Goal: Task Accomplishment & Management: Manage account settings

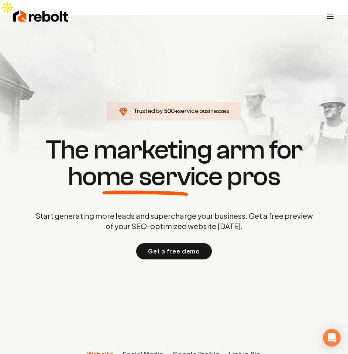
click at [95, 113] on section "Trusted by 500 + service businesses The marketing arm for home service pros Sta…" at bounding box center [174, 197] width 348 height 319
click at [329, 16] on line "Toggle mobile menu" at bounding box center [331, 16] width 6 height 0
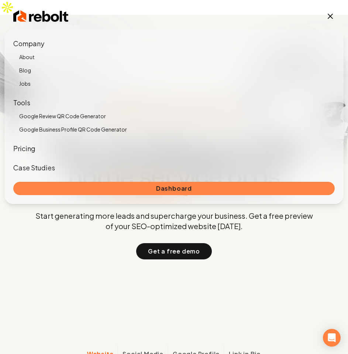
click at [183, 185] on link "Dashboard" at bounding box center [174, 188] width 322 height 13
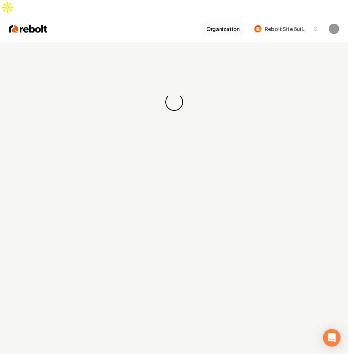
click at [291, 22] on button "Rebolt Site Builder" at bounding box center [286, 28] width 73 height 13
click at [292, 25] on span "Rebolt Site Builder" at bounding box center [287, 29] width 45 height 8
click at [310, 22] on button "Rebolt Site Builder" at bounding box center [286, 28] width 73 height 13
click at [297, 25] on span "Rebolt Site Builder" at bounding box center [287, 29] width 45 height 8
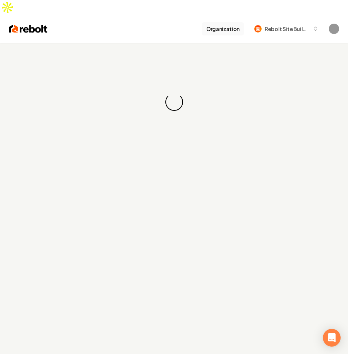
click at [297, 25] on span "Rebolt Site Builder" at bounding box center [287, 29] width 45 height 8
click at [242, 22] on button "Organization" at bounding box center [223, 28] width 42 height 13
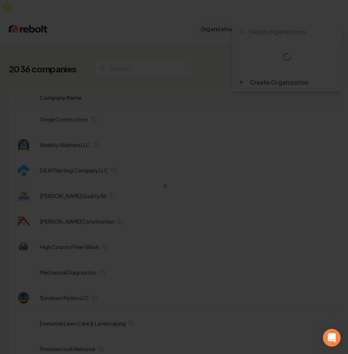
click at [227, 14] on div at bounding box center [174, 177] width 348 height 354
click at [268, 13] on div at bounding box center [174, 177] width 348 height 354
click at [289, 11] on div at bounding box center [174, 177] width 348 height 354
click at [301, 13] on div at bounding box center [174, 177] width 348 height 354
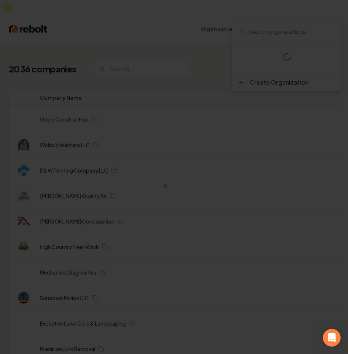
click at [301, 13] on div at bounding box center [174, 177] width 348 height 354
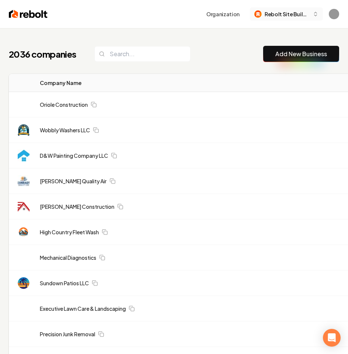
click at [309, 9] on button "Rebolt Site Builder" at bounding box center [286, 13] width 73 height 13
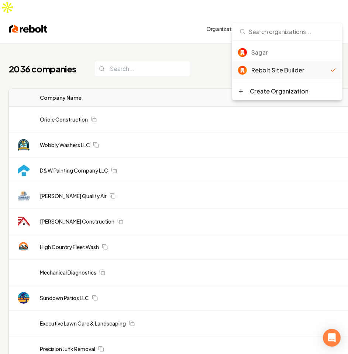
click at [264, 47] on div "Sagar" at bounding box center [287, 53] width 110 height 18
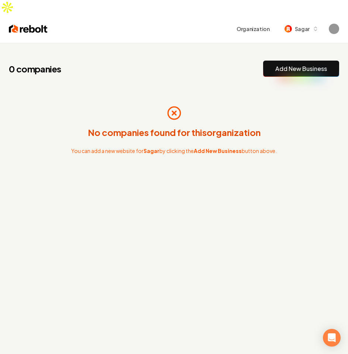
click at [154, 126] on p "No companies found for this organization" at bounding box center [174, 132] width 173 height 12
click at [294, 64] on link "Add New Business" at bounding box center [302, 68] width 52 height 9
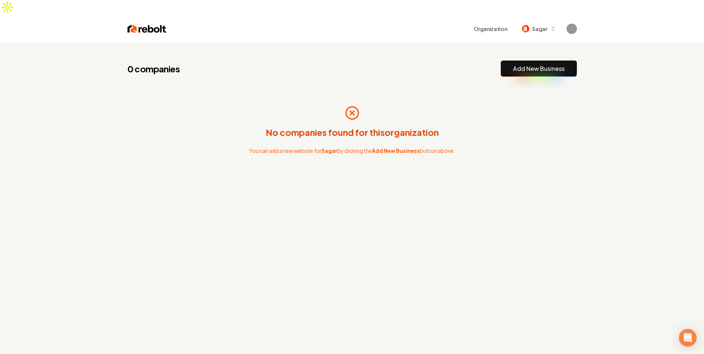
drag, startPoint x: 377, startPoint y: 66, endPoint x: 374, endPoint y: 67, distance: 3.9
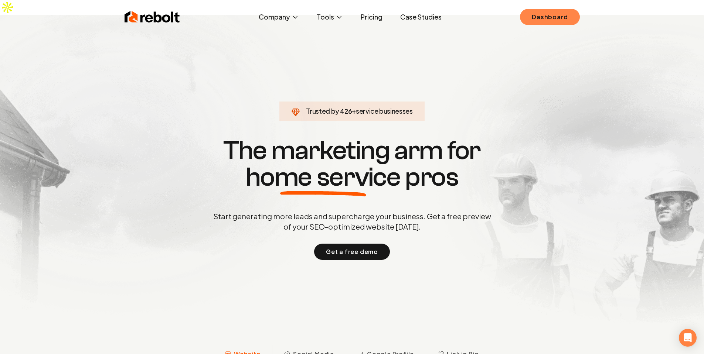
click at [348, 13] on link "Dashboard" at bounding box center [549, 17] width 59 height 16
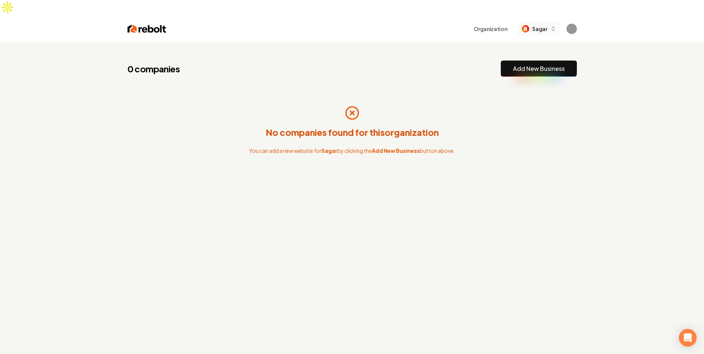
click at [348, 22] on button "Sagar" at bounding box center [538, 28] width 43 height 13
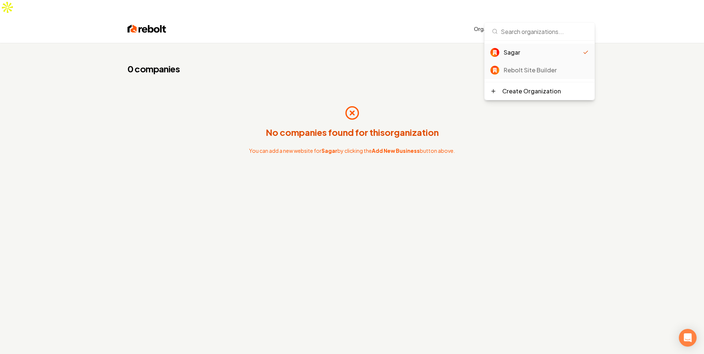
click at [348, 72] on div "Rebolt Site Builder" at bounding box center [546, 70] width 85 height 9
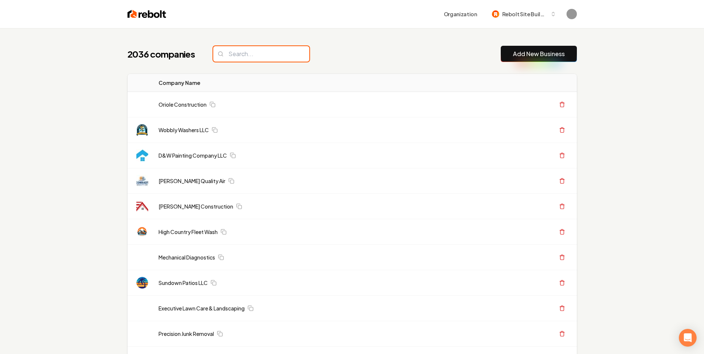
click at [259, 58] on input "search" at bounding box center [261, 54] width 96 height 16
click at [262, 54] on input "search" at bounding box center [261, 54] width 96 height 16
click at [264, 52] on input "search" at bounding box center [261, 54] width 96 height 16
type input "six"
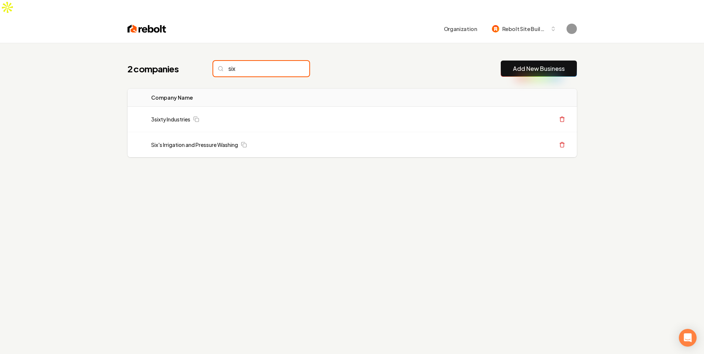
click at [252, 61] on input "six" at bounding box center [261, 69] width 96 height 16
click at [442, 43] on div "2 companies Add New Business Logo Company Name Actions 3sixty Industries Create…" at bounding box center [352, 124] width 473 height 162
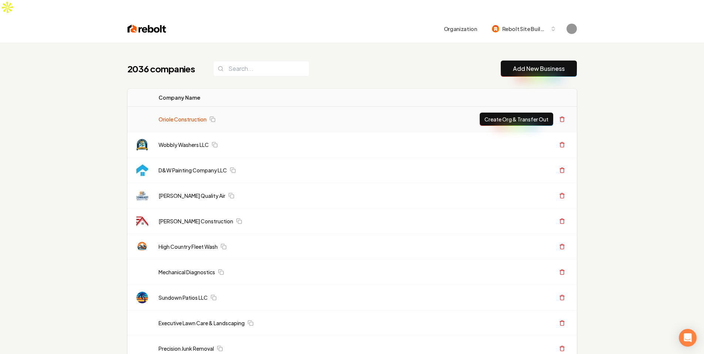
click at [181, 116] on link "Oriole Construction" at bounding box center [183, 119] width 48 height 7
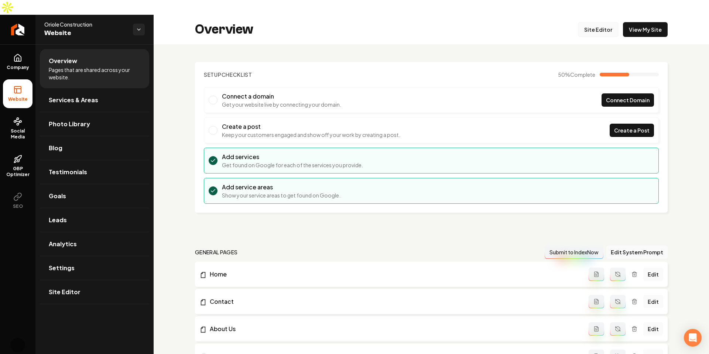
click at [607, 22] on link "Site Editor" at bounding box center [598, 29] width 41 height 15
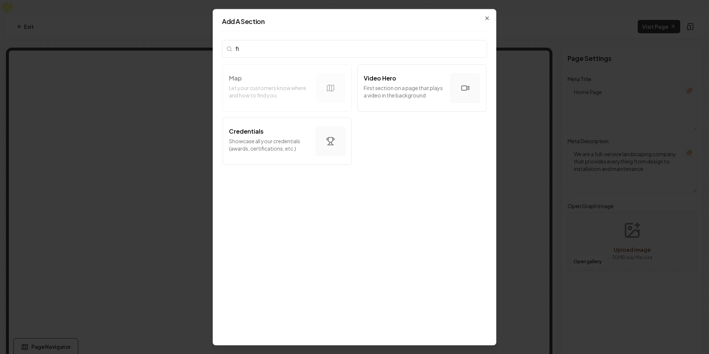
type input "f"
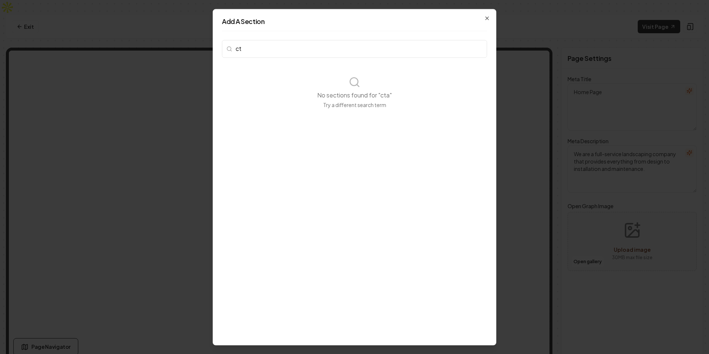
type input "c"
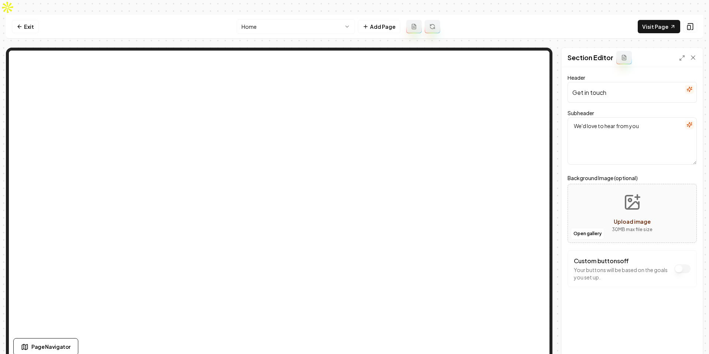
click at [605, 82] on input "Get in touch" at bounding box center [632, 92] width 129 height 21
